Goal: Find specific page/section: Find specific page/section

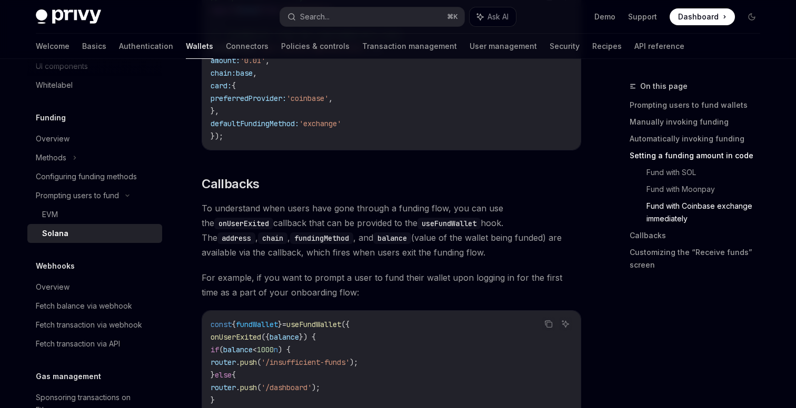
scroll to position [1525, 0]
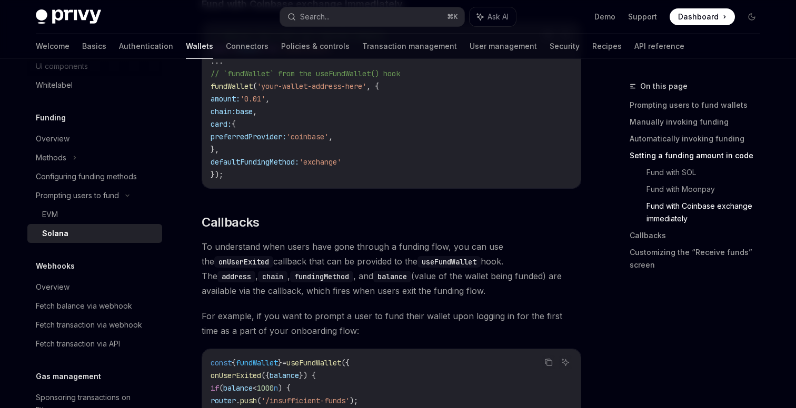
click at [709, 12] on span "Dashboard" at bounding box center [698, 17] width 41 height 11
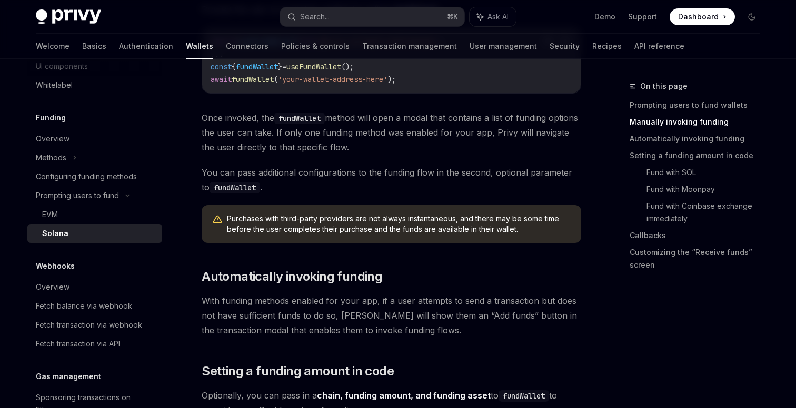
scroll to position [0, 0]
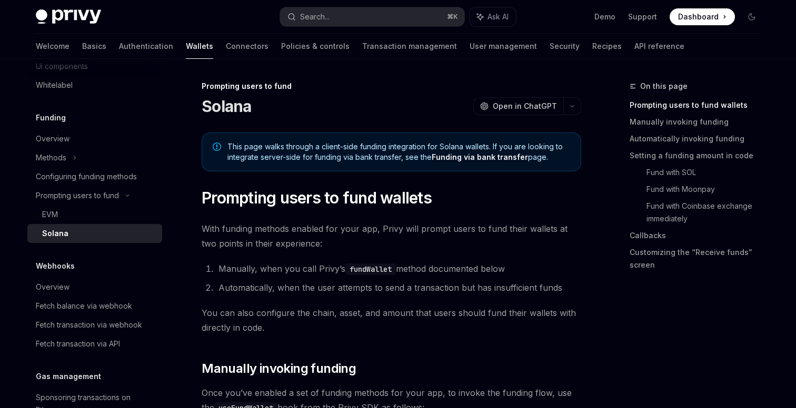
click at [469, 158] on link "Funding via bank transfer" at bounding box center [480, 157] width 96 height 9
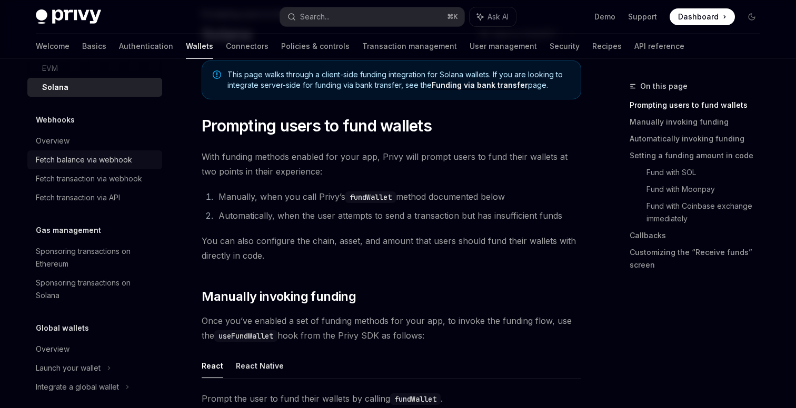
scroll to position [540, 0]
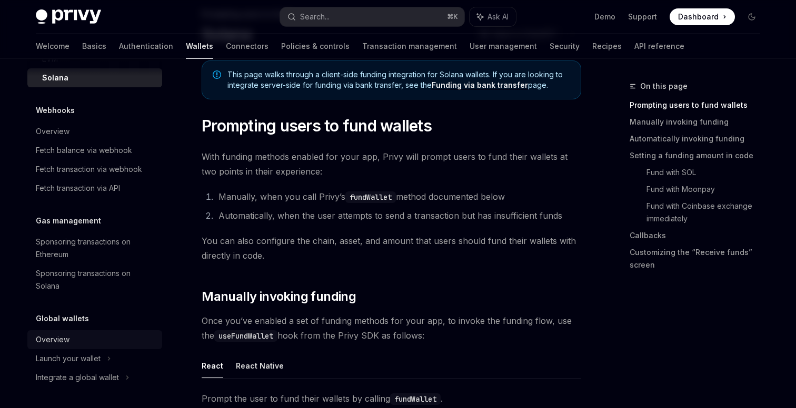
click at [62, 339] on div "Overview" at bounding box center [53, 340] width 34 height 13
type textarea "*"
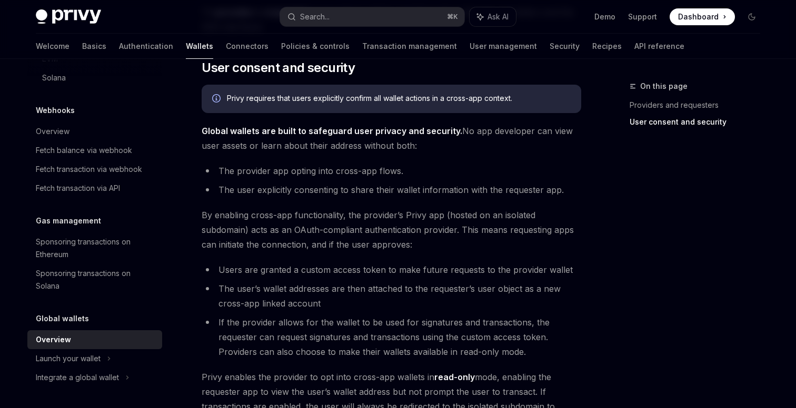
scroll to position [925, 0]
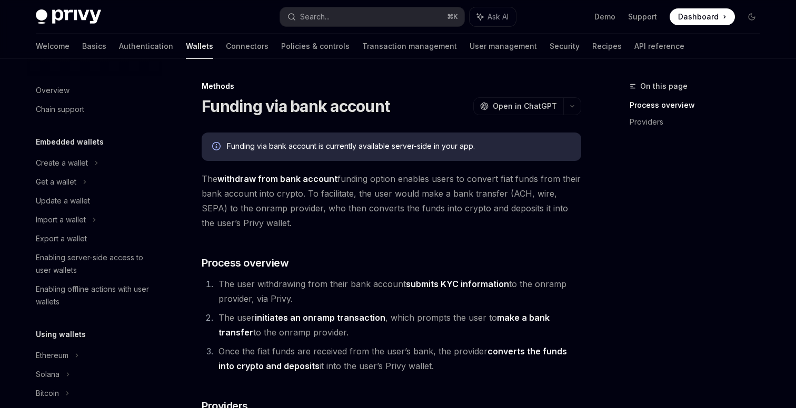
scroll to position [397, 0]
